Goal: Information Seeking & Learning: Find contact information

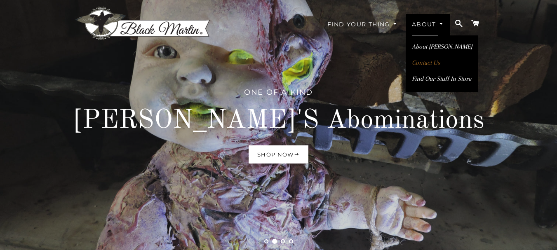
click at [423, 63] on link "Contact Us" at bounding box center [442, 63] width 73 height 14
click at [431, 46] on link "About [PERSON_NAME]" at bounding box center [442, 47] width 73 height 14
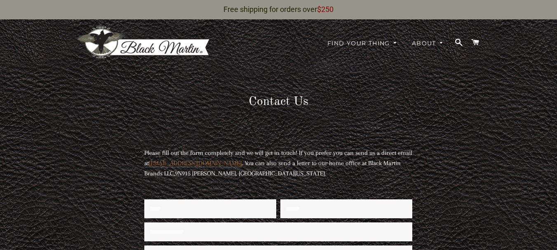
click at [180, 173] on span "9N915 Heatherington PL, Plato Center, Illinois, US 60124." at bounding box center [250, 173] width 151 height 7
click at [237, 174] on span "9N915 Heatherington PL, Plato Center, Illinois, US 60124." at bounding box center [250, 173] width 151 height 7
copy span "9N915 Heatherington PL"
click at [251, 176] on span "9N915 Heatherington PL, Plato Center, Illinois, US 60124." at bounding box center [250, 173] width 151 height 7
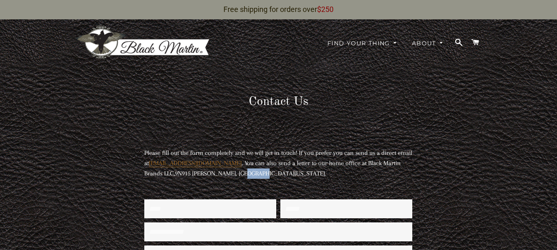
click at [251, 176] on span "9N915 Heatherington PL, Plato Center, Illinois, US 60124." at bounding box center [250, 173] width 151 height 7
click at [265, 175] on span "9N915 Heatherington PL, Plato Center, Illinois, US 60124." at bounding box center [250, 173] width 151 height 7
copy span "Plato Center"
click at [313, 176] on span "9N915 Heatherington PL, Plato Center, Illinois, US 60124." at bounding box center [250, 173] width 151 height 7
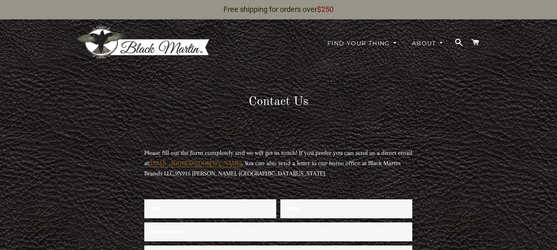
copy span "60124"
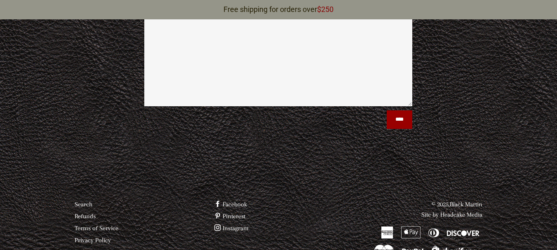
scroll to position [305, 0]
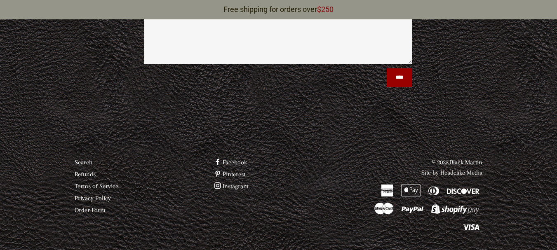
click at [239, 164] on link "Facebook" at bounding box center [230, 162] width 33 height 7
click at [240, 188] on link "Instagram" at bounding box center [231, 186] width 34 height 7
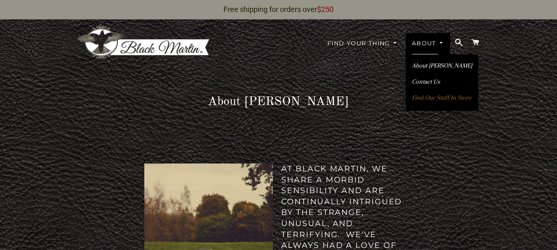
click at [445, 98] on link "Find Our Stuff In Store" at bounding box center [442, 98] width 73 height 14
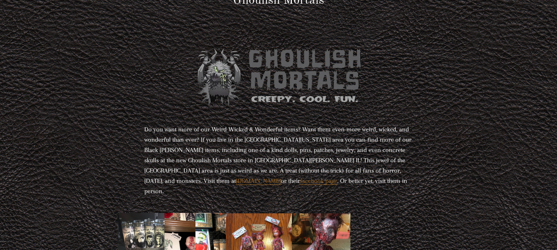
scroll to position [124, 0]
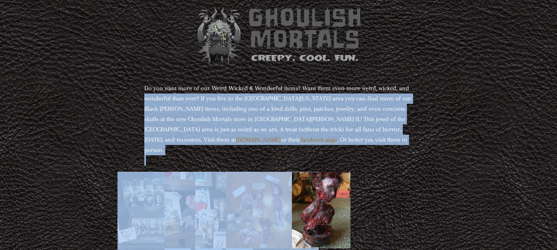
drag, startPoint x: 197, startPoint y: 120, endPoint x: 335, endPoint y: 157, distance: 142.5
click at [335, 157] on div "Do you want more of our Weird Wicked & Wonderful items? Want them even more wei…" at bounding box center [272, 144] width 350 height 279
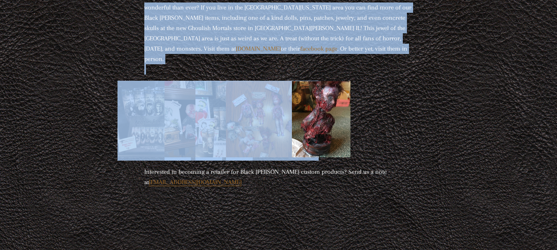
scroll to position [183, 0]
